Goal: Task Accomplishment & Management: Manage account settings

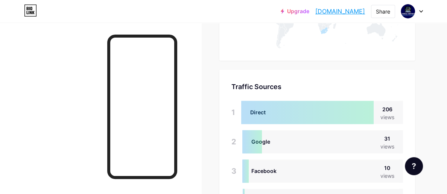
scroll to position [194, 447]
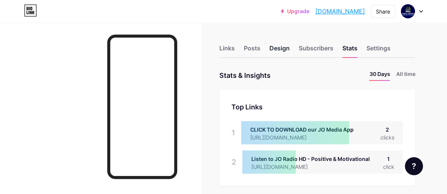
click at [277, 47] on div "Design" at bounding box center [279, 51] width 20 height 14
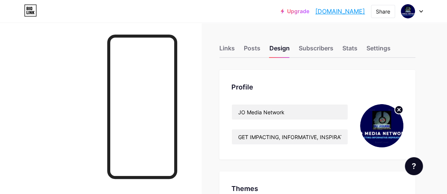
type input "#000c0f"
type input "#000000"
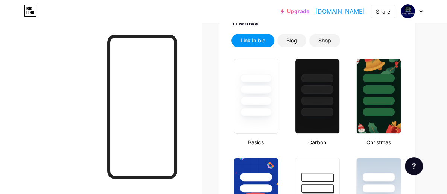
scroll to position [169, 0]
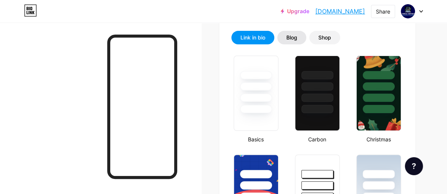
click at [297, 36] on div "Blog" at bounding box center [291, 38] width 11 height 8
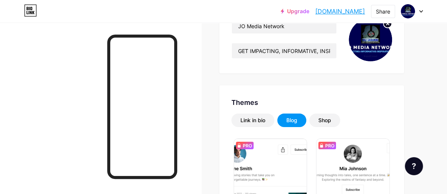
scroll to position [88, 0]
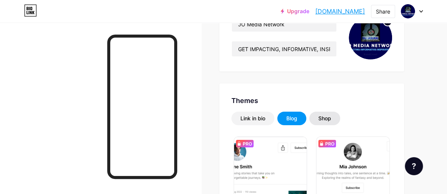
click at [331, 116] on div "Shop" at bounding box center [324, 119] width 13 height 8
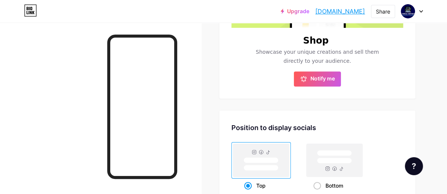
scroll to position [286, 0]
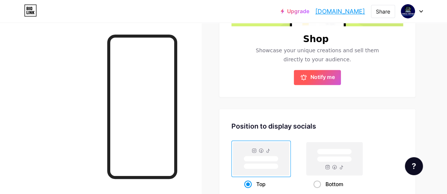
click at [301, 85] on button "Notify me" at bounding box center [317, 77] width 47 height 15
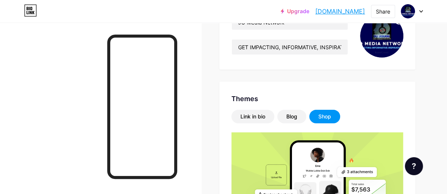
scroll to position [143, 0]
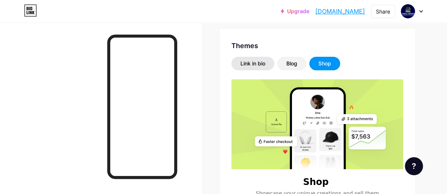
click at [252, 65] on div "Link in bio" at bounding box center [252, 64] width 25 height 8
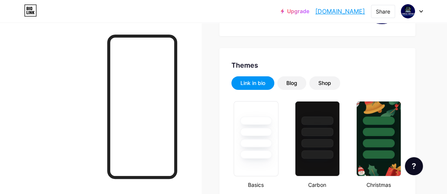
scroll to position [0, 0]
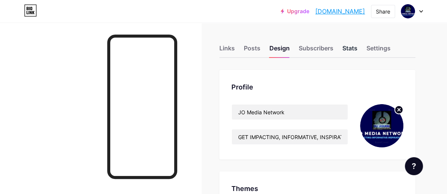
click at [349, 46] on div "Stats" at bounding box center [349, 51] width 15 height 14
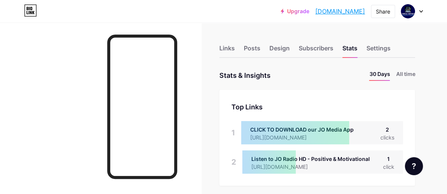
scroll to position [194, 447]
